Goal: Task Accomplishment & Management: Use online tool/utility

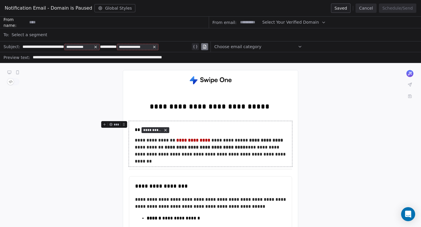
scroll to position [12, 0]
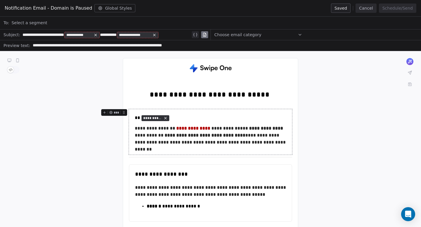
click at [373, 9] on button "Cancel" at bounding box center [365, 8] width 21 height 9
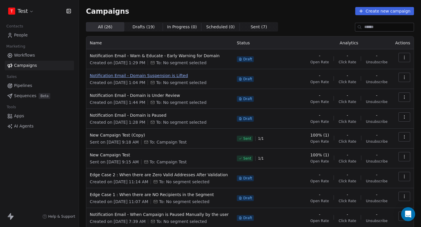
click at [148, 74] on span "Notification Email - Domain Suspension is Lifted" at bounding box center [160, 76] width 140 height 6
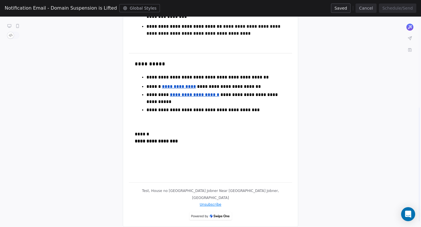
scroll to position [80, 0]
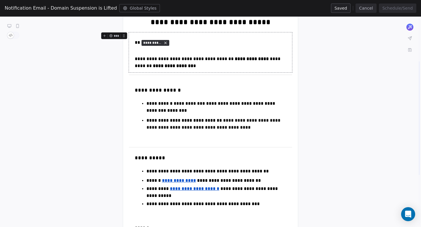
click at [366, 8] on button "Cancel" at bounding box center [365, 8] width 21 height 9
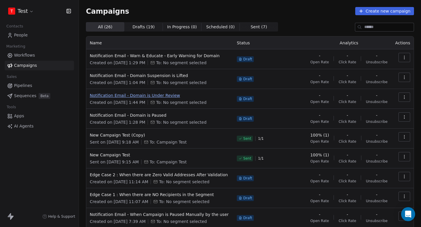
click at [148, 97] on span "Notification Email - Domain is Under Review" at bounding box center [160, 96] width 140 height 6
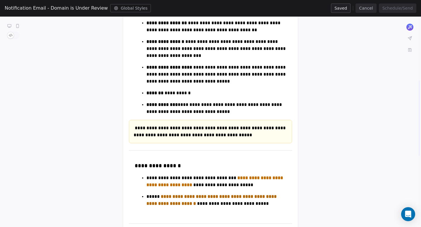
scroll to position [51, 0]
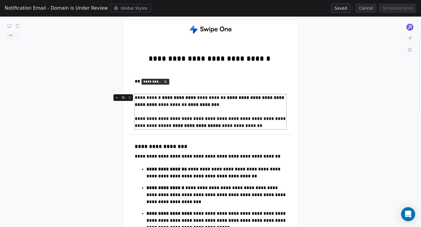
click at [370, 8] on button "Cancel" at bounding box center [365, 8] width 21 height 9
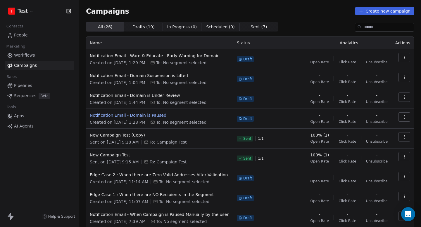
click at [127, 117] on span "Notification Email - Domain is Paused" at bounding box center [160, 116] width 140 height 6
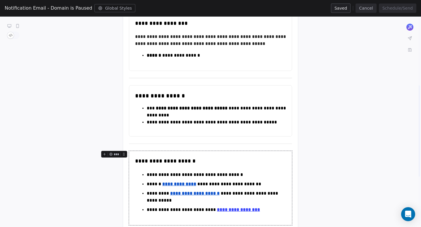
scroll to position [156, 0]
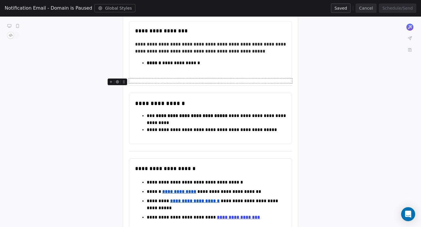
click at [366, 9] on button "Cancel" at bounding box center [365, 8] width 21 height 9
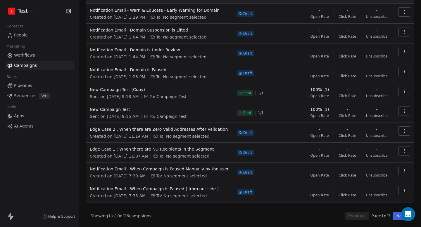
scroll to position [2, 0]
